Goal: Task Accomplishment & Management: Use online tool/utility

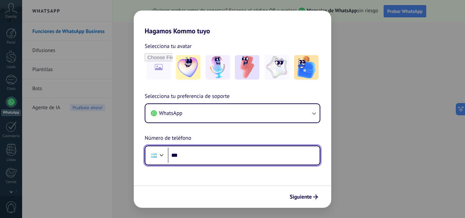
click at [207, 155] on input "***" at bounding box center [244, 156] width 152 height 16
type input "**********"
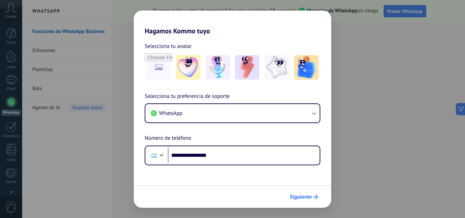
click at [314, 198] on icon "submit" at bounding box center [315, 197] width 5 height 5
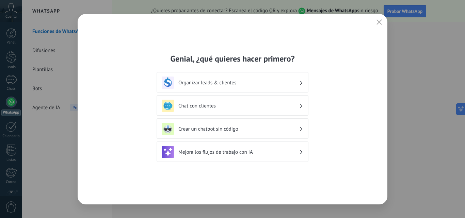
click at [257, 84] on h3 "Organizar leads & clientes" at bounding box center [238, 83] width 121 height 6
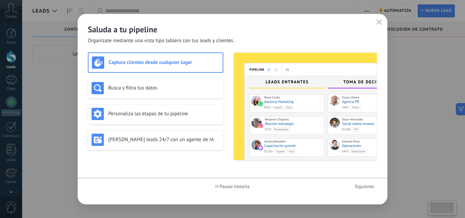
click at [240, 111] on img at bounding box center [305, 106] width 143 height 107
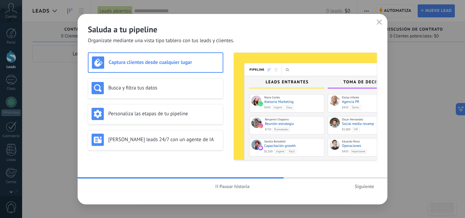
click at [381, 22] on icon "button" at bounding box center [378, 21] width 5 height 5
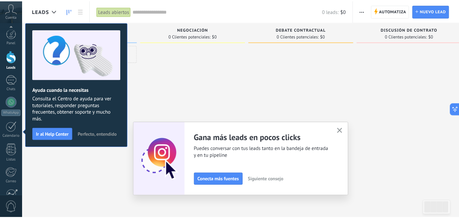
scroll to position [65, 0]
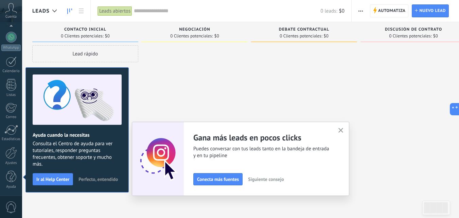
click at [343, 130] on use "button" at bounding box center [341, 130] width 5 height 5
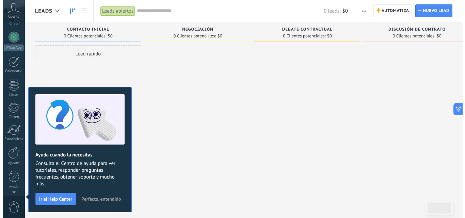
scroll to position [0, 0]
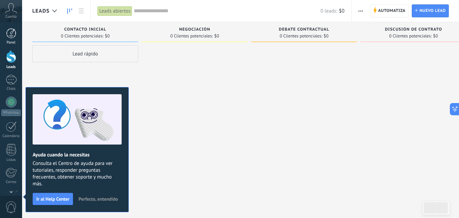
click at [15, 43] on div "Panel" at bounding box center [11, 42] width 20 height 4
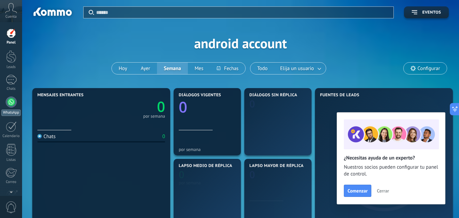
click at [11, 104] on div at bounding box center [11, 102] width 11 height 11
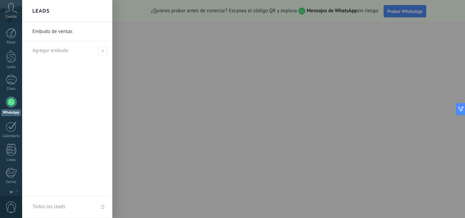
click at [11, 104] on div at bounding box center [11, 102] width 11 height 11
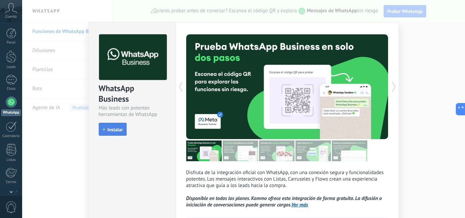
click at [116, 128] on span "Instalar" at bounding box center [114, 129] width 15 height 5
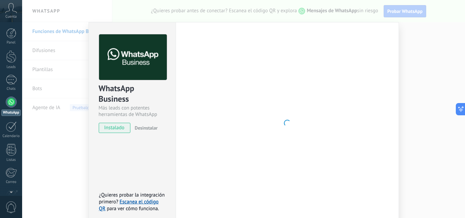
click at [120, 129] on span "instalado" at bounding box center [114, 128] width 31 height 10
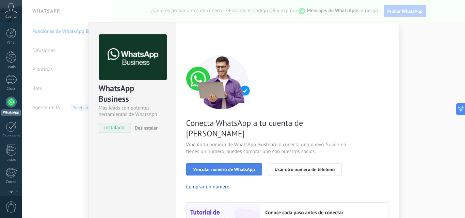
click at [229, 167] on span "Vincular número de WhatsApp" at bounding box center [224, 169] width 62 height 5
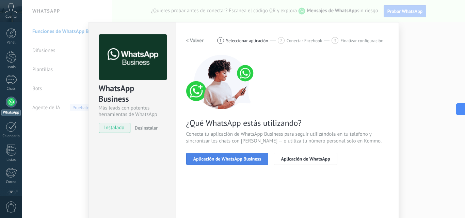
click at [237, 158] on span "Aplicación de WhatsApp Business" at bounding box center [227, 158] width 68 height 5
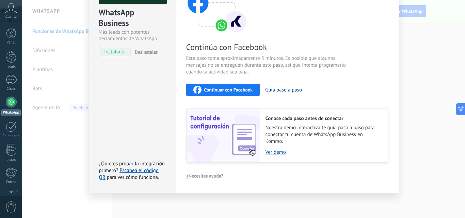
scroll to position [76, 0]
click at [146, 170] on link "Escanea el código QR" at bounding box center [129, 173] width 60 height 13
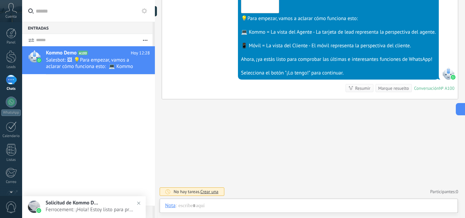
scroll to position [10, 0]
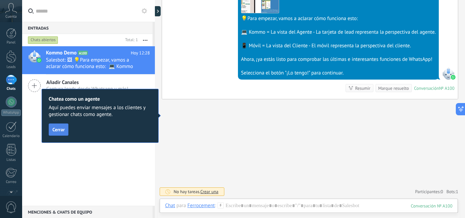
click at [67, 131] on button "Cerrar" at bounding box center [59, 129] width 20 height 12
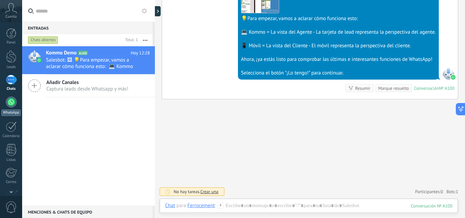
click at [16, 110] on div "WhatsApp" at bounding box center [10, 113] width 19 height 6
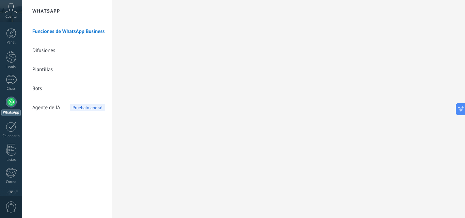
click at [65, 87] on link "Bots" at bounding box center [68, 88] width 73 height 19
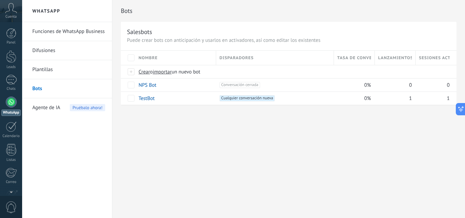
click at [9, 102] on div at bounding box center [11, 102] width 11 height 11
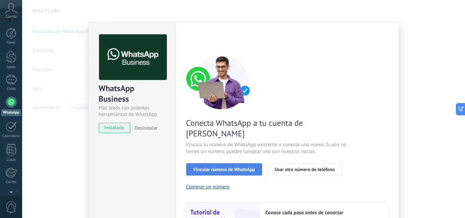
click at [248, 167] on span "Vincular número de WhatsApp" at bounding box center [224, 169] width 62 height 5
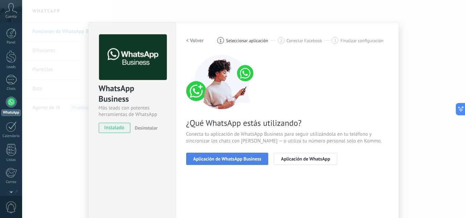
click at [246, 157] on span "Aplicación de WhatsApp Business" at bounding box center [227, 158] width 68 height 5
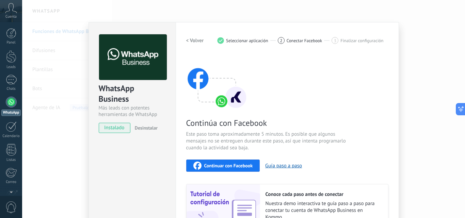
click at [249, 166] on span "Continuar con Facebook" at bounding box center [228, 165] width 49 height 5
click at [276, 166] on button "Guía paso a paso" at bounding box center [283, 166] width 37 height 6
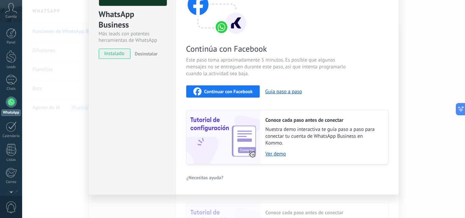
scroll to position [76, 0]
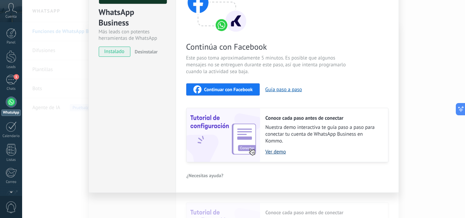
click at [275, 150] on link "Ver demo" at bounding box center [323, 152] width 116 height 6
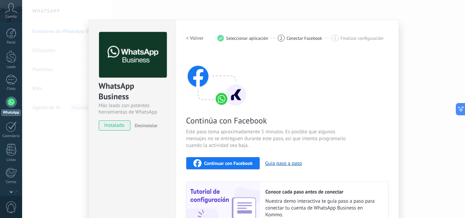
scroll to position [0, 0]
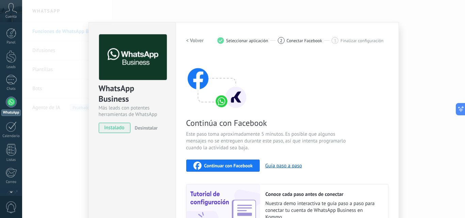
click at [436, 53] on div "WhatsApp Business Más leads con potentes herramientas de WhatsApp instalado Des…" at bounding box center [243, 109] width 442 height 218
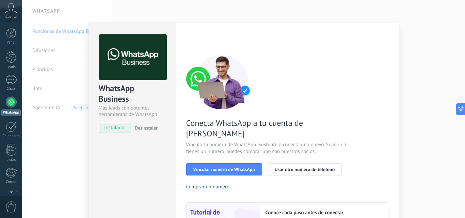
click at [183, 12] on div "WhatsApp Business Más leads con potentes herramientas de WhatsApp instalado Des…" at bounding box center [243, 109] width 442 height 218
